Goal: Transaction & Acquisition: Book appointment/travel/reservation

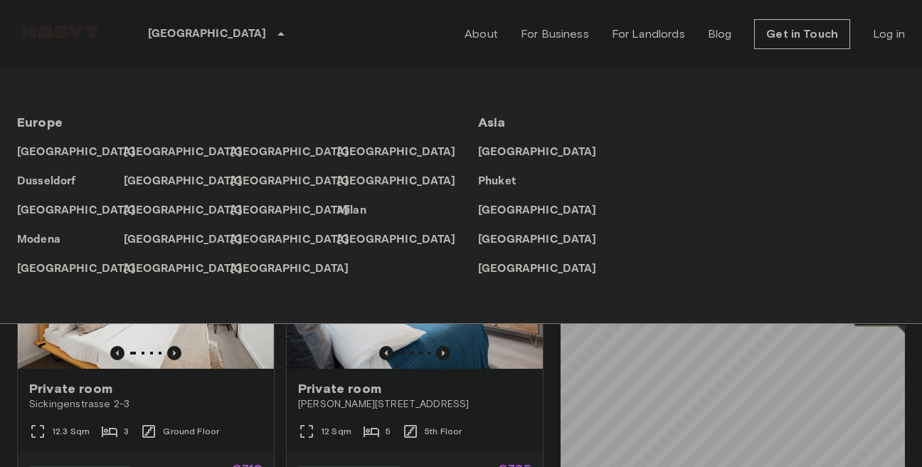
scroll to position [1297, 0]
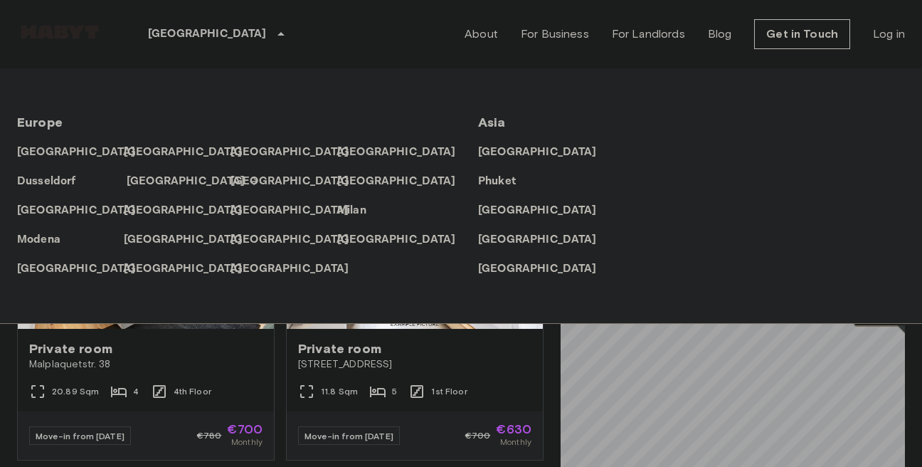
click at [148, 181] on p "[GEOGRAPHIC_DATA]" at bounding box center [186, 181] width 119 height 17
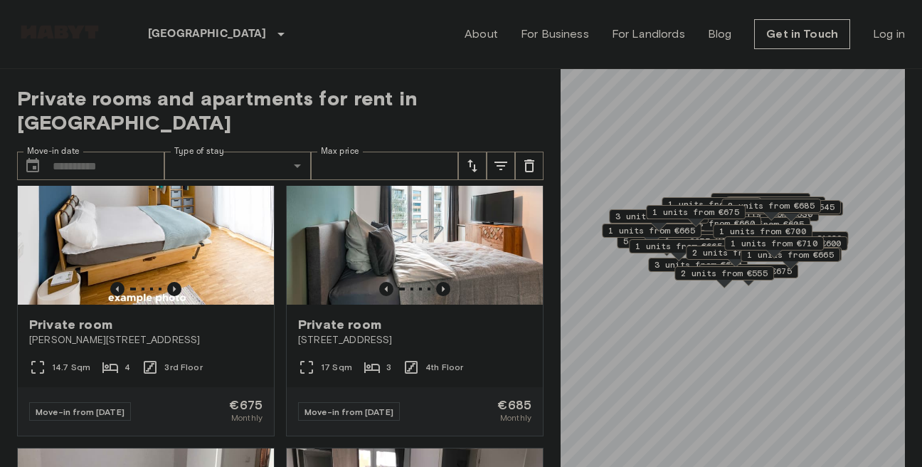
scroll to position [3839, 0]
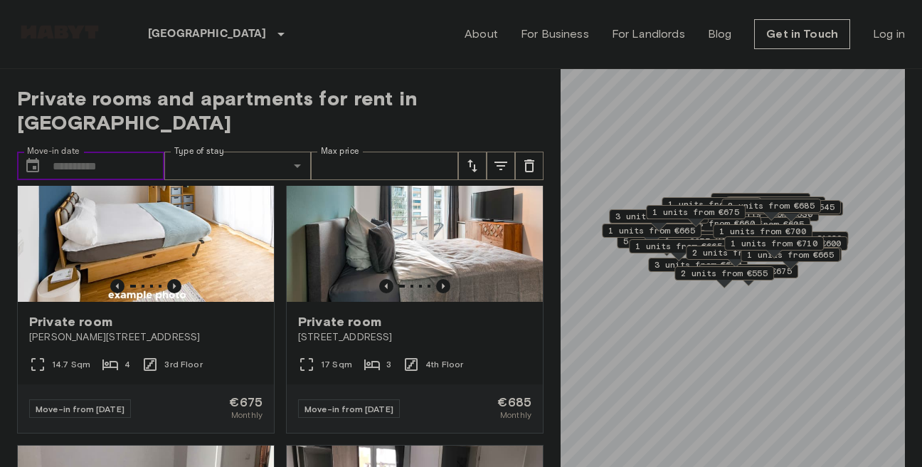
click at [82, 151] on input "Move-in date" at bounding box center [109, 165] width 112 height 28
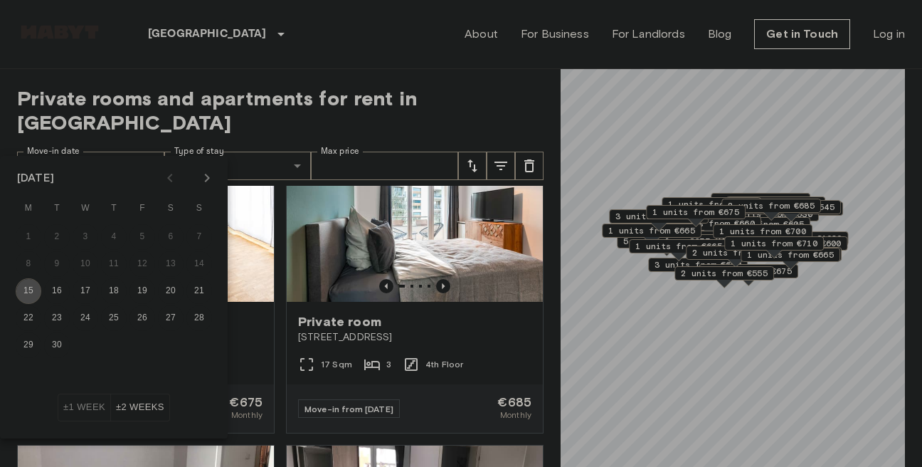
click at [27, 292] on button "15" at bounding box center [29, 291] width 26 height 26
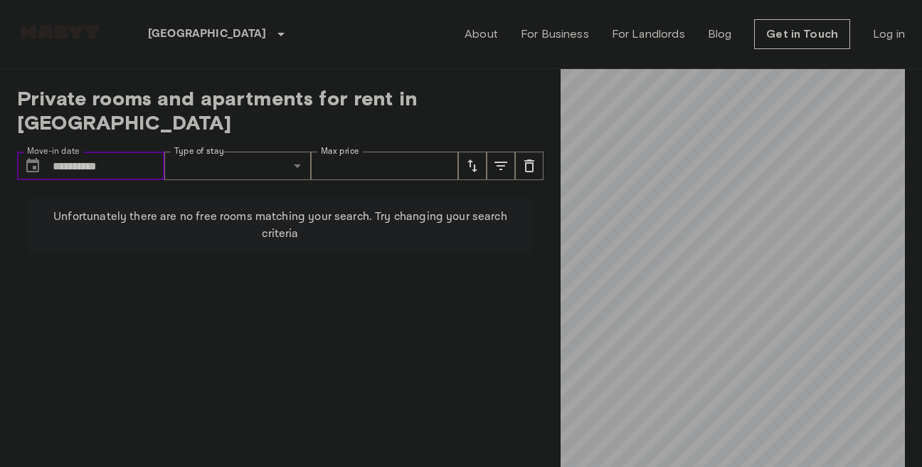
click at [110, 151] on input "**********" at bounding box center [109, 165] width 112 height 28
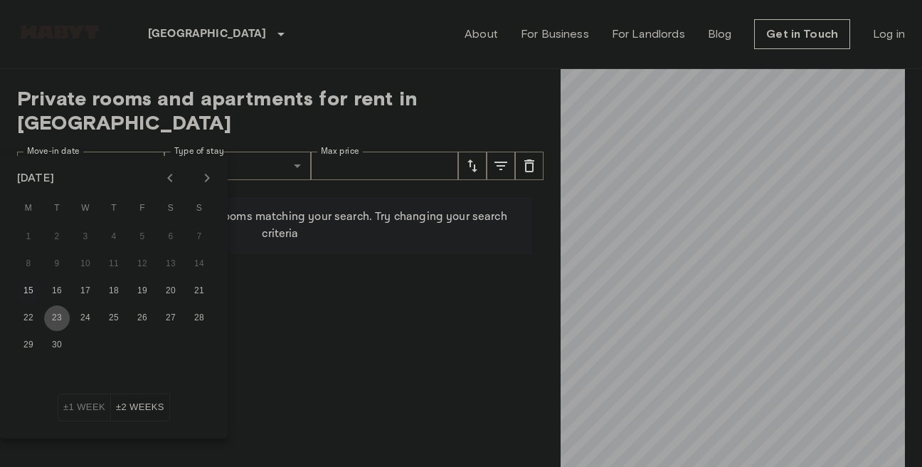
click at [60, 317] on button "23" at bounding box center [57, 318] width 26 height 26
type input "**********"
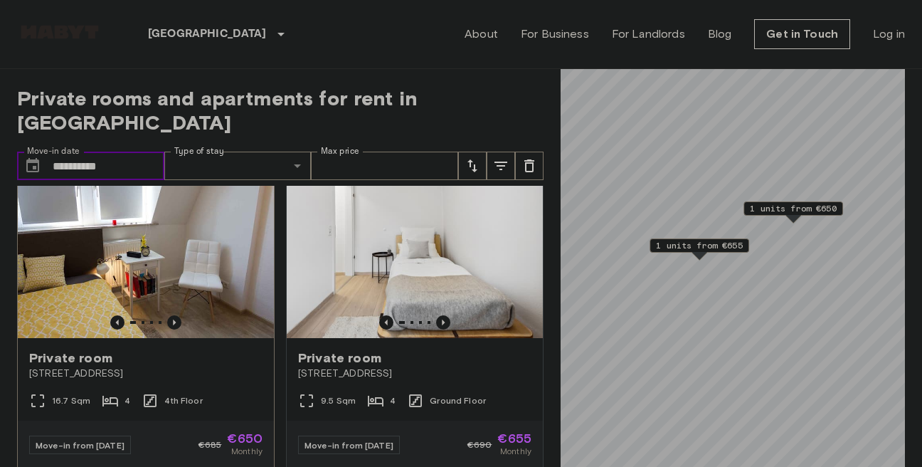
scroll to position [37, 0]
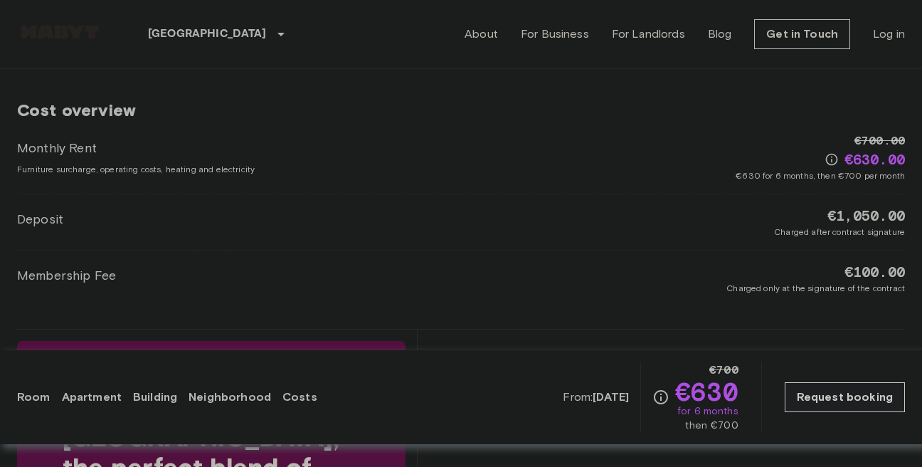
scroll to position [2189, 0]
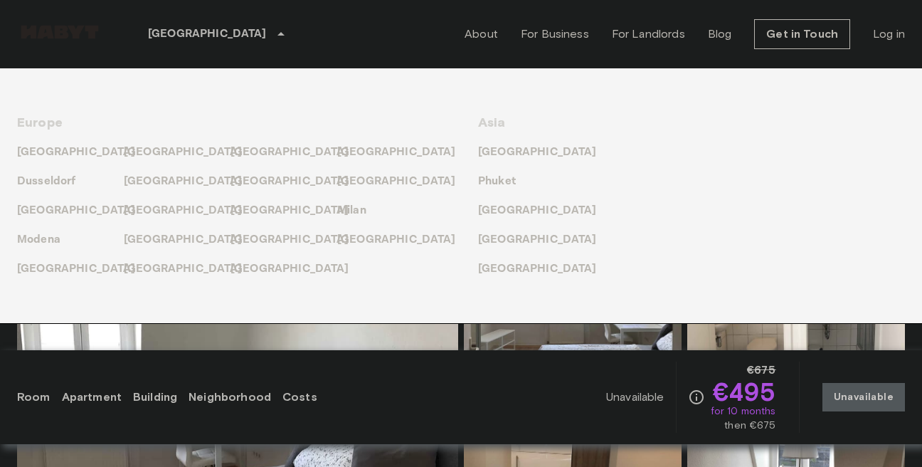
click at [272, 34] on icon at bounding box center [280, 34] width 17 height 17
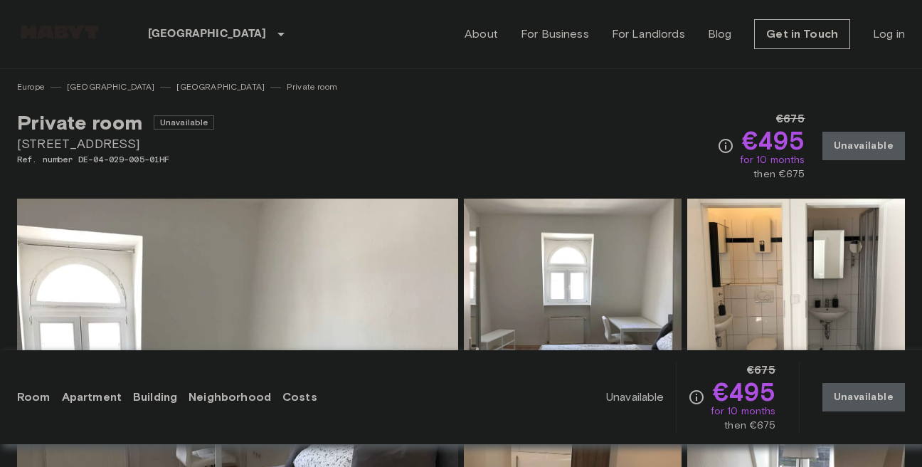
drag, startPoint x: 17, startPoint y: 145, endPoint x: 156, endPoint y: 146, distance: 138.7
click at [156, 148] on span "Münchener Straße 55" at bounding box center [115, 143] width 197 height 18
copy span "Münchener Straße 55"
drag, startPoint x: 749, startPoint y: 142, endPoint x: 806, endPoint y: 139, distance: 57.0
click at [805, 139] on span "€495" at bounding box center [773, 140] width 63 height 26
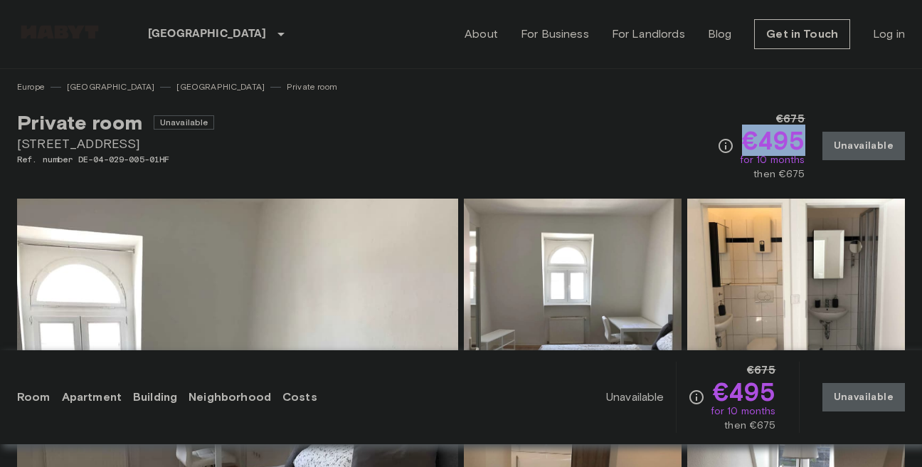
copy span "€495"
